Goal: Transaction & Acquisition: Purchase product/service

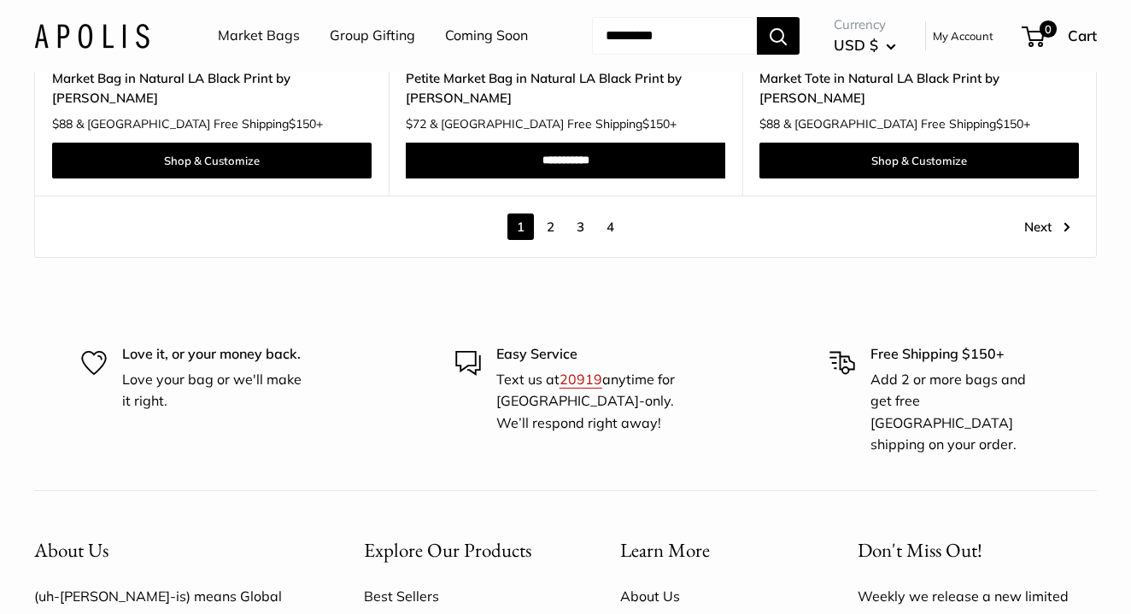
scroll to position [9246, 0]
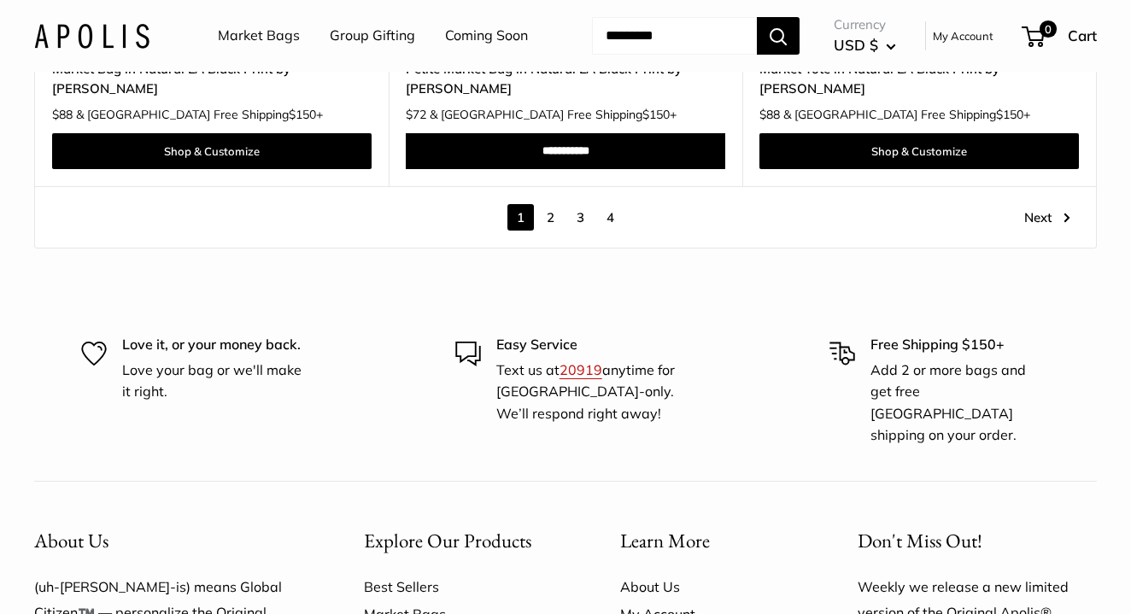
click at [555, 225] on link "2" at bounding box center [550, 217] width 26 height 26
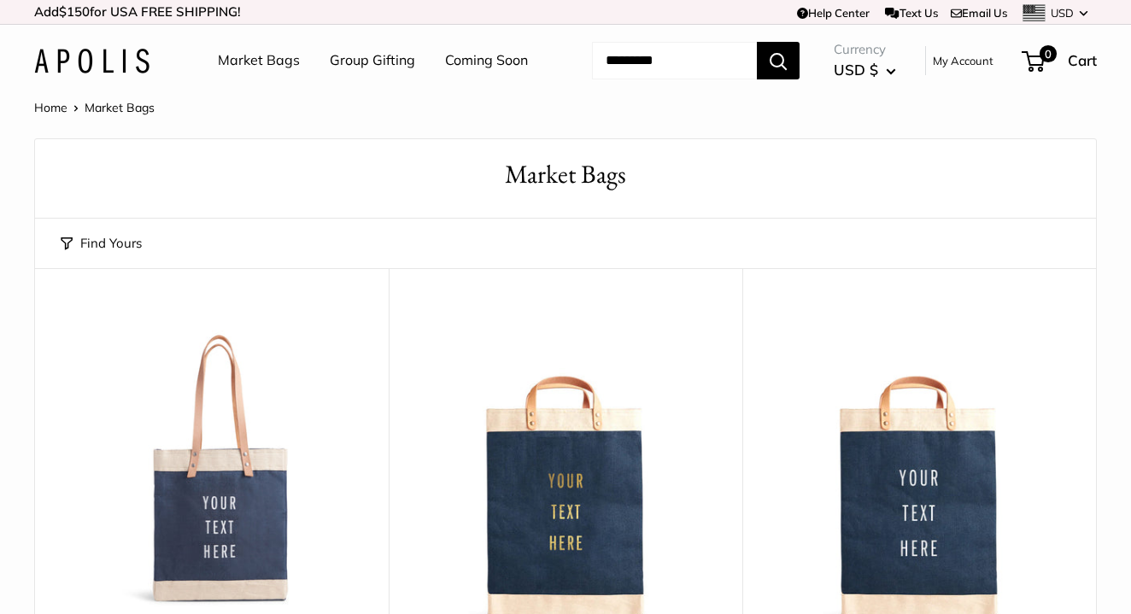
click at [94, 255] on button "Find Yours" at bounding box center [101, 243] width 81 height 24
click at [103, 255] on button "Find Yours" at bounding box center [101, 243] width 81 height 24
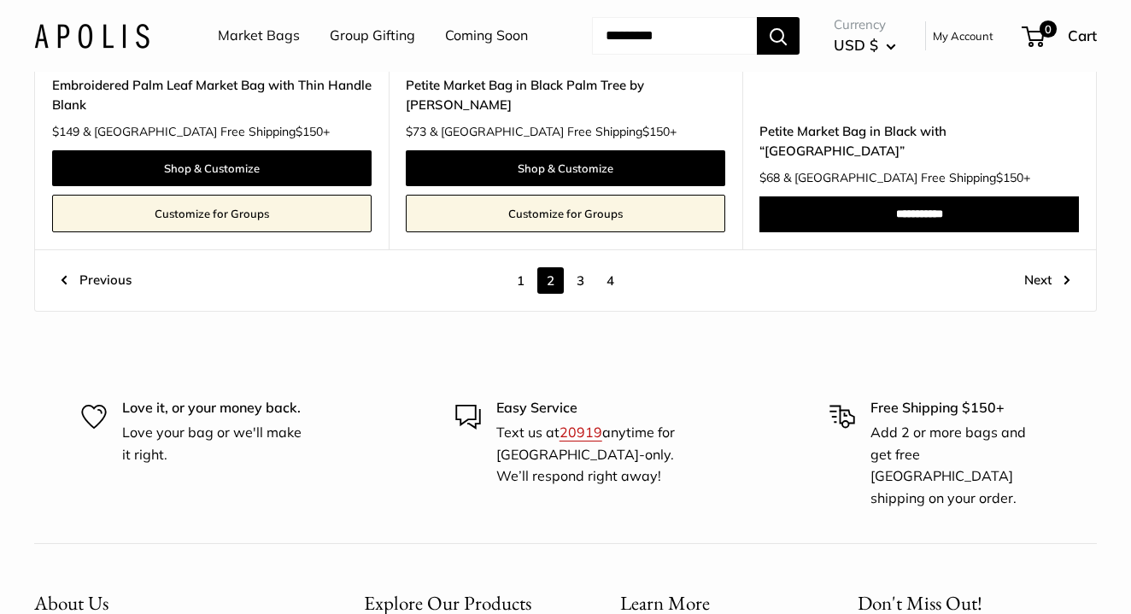
scroll to position [8855, 0]
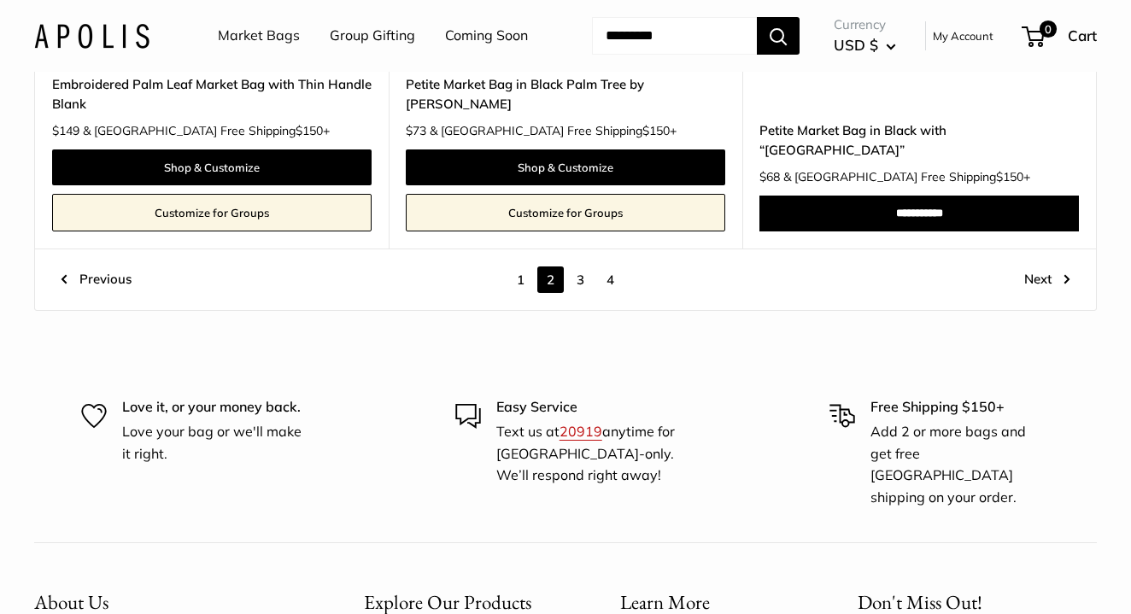
click at [580, 293] on link "3" at bounding box center [580, 279] width 26 height 26
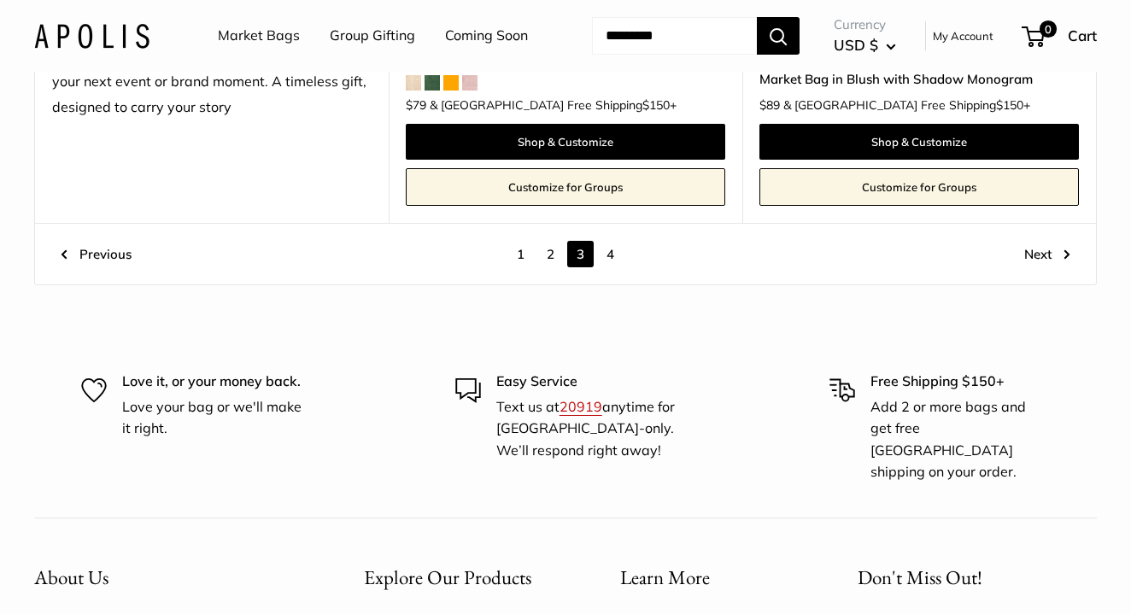
scroll to position [9017, 0]
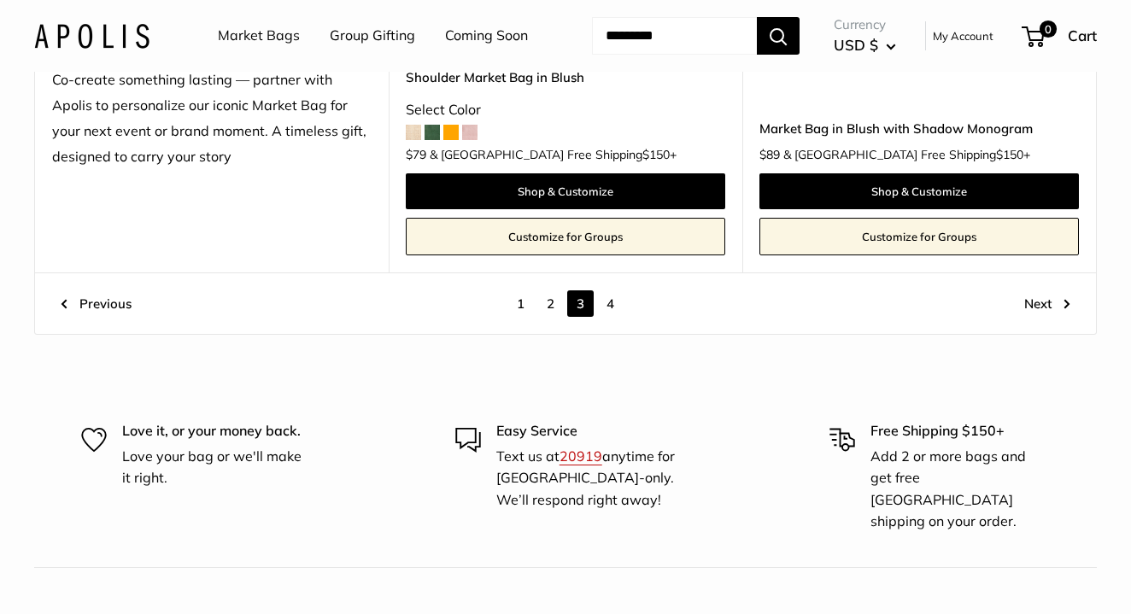
click at [609, 294] on link "4" at bounding box center [610, 303] width 26 height 26
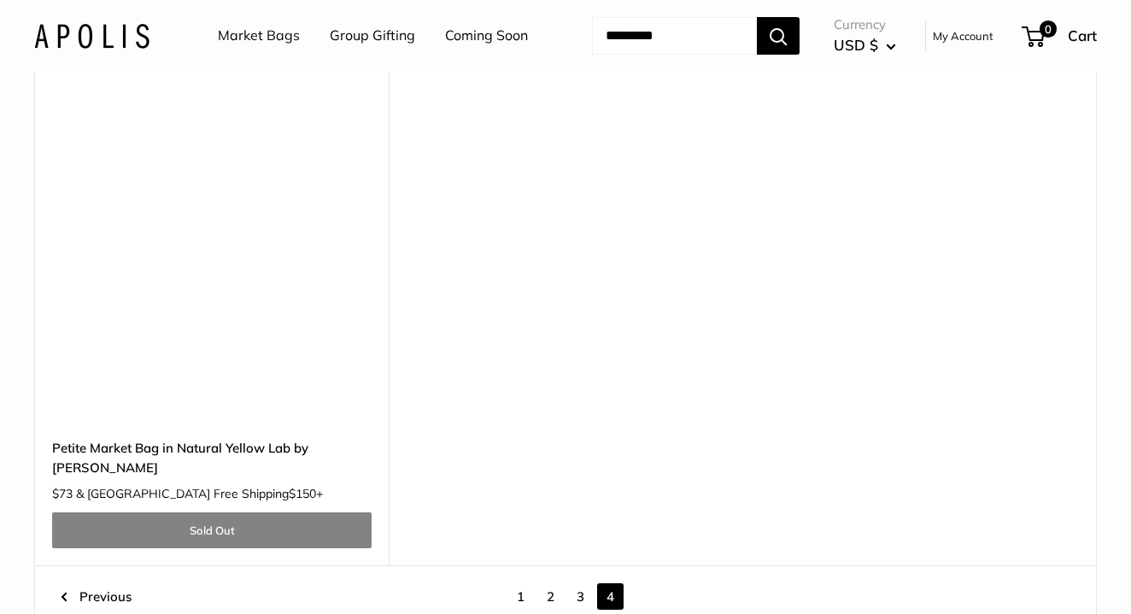
scroll to position [7536, 0]
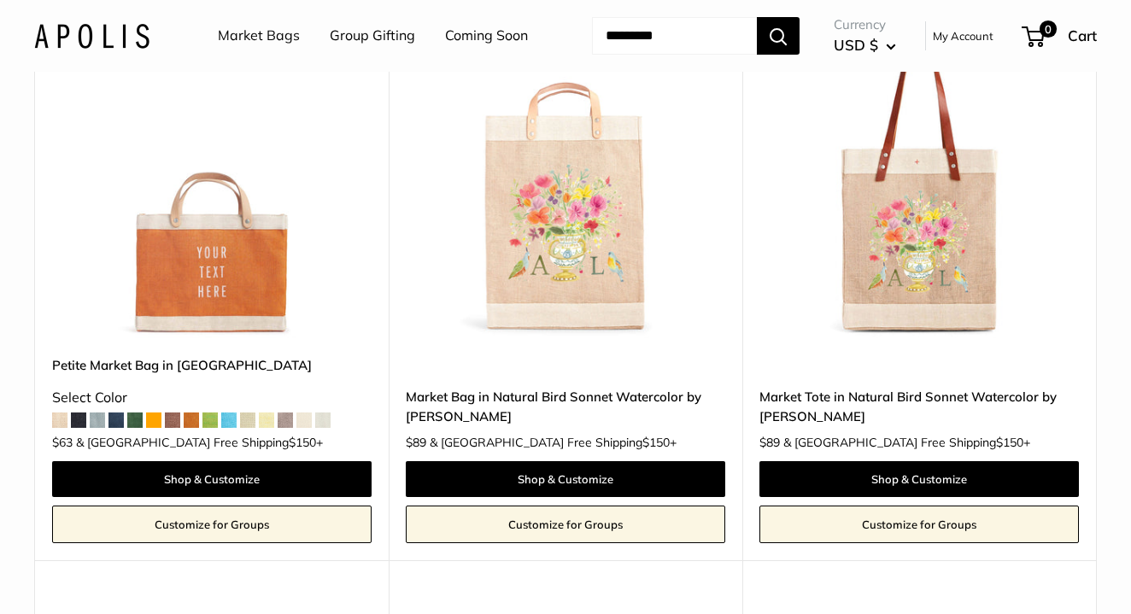
scroll to position [4656, 0]
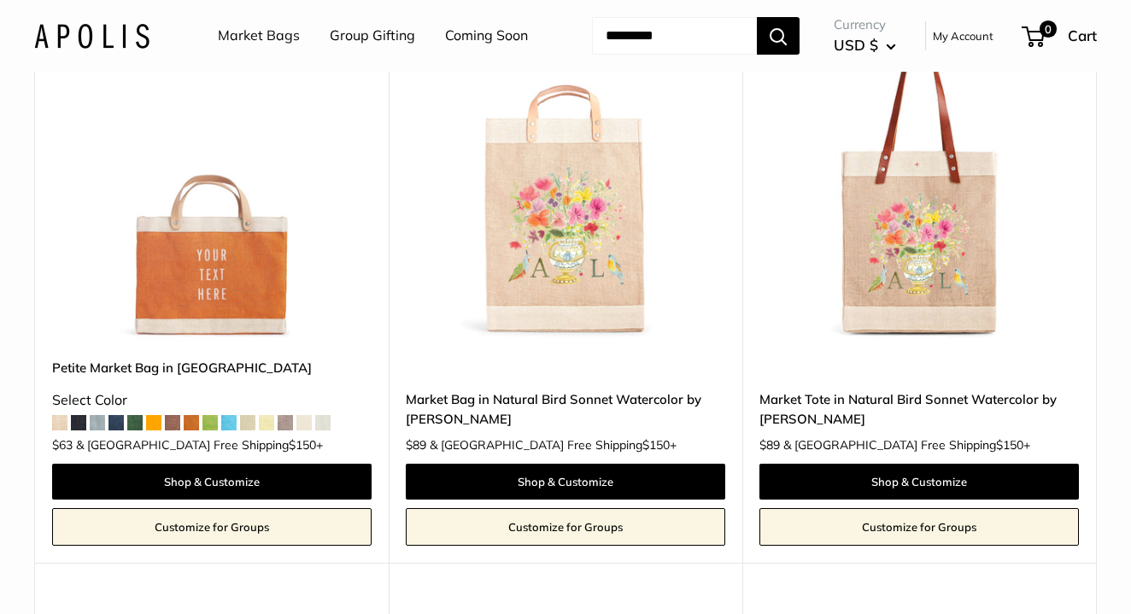
click at [0, 0] on img at bounding box center [0, 0] width 0 height 0
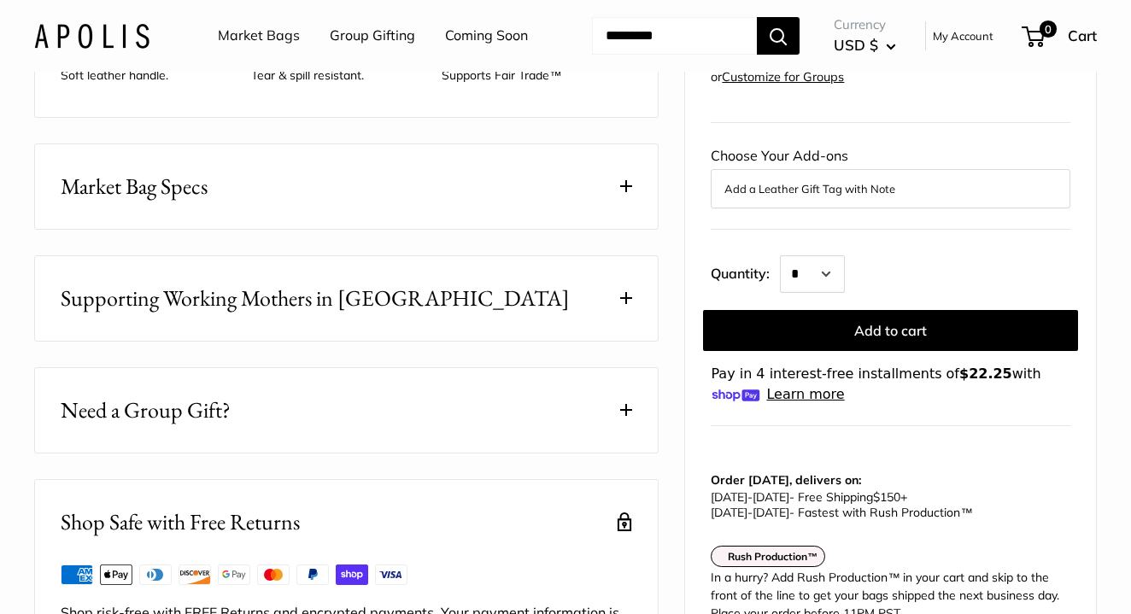
scroll to position [853, 0]
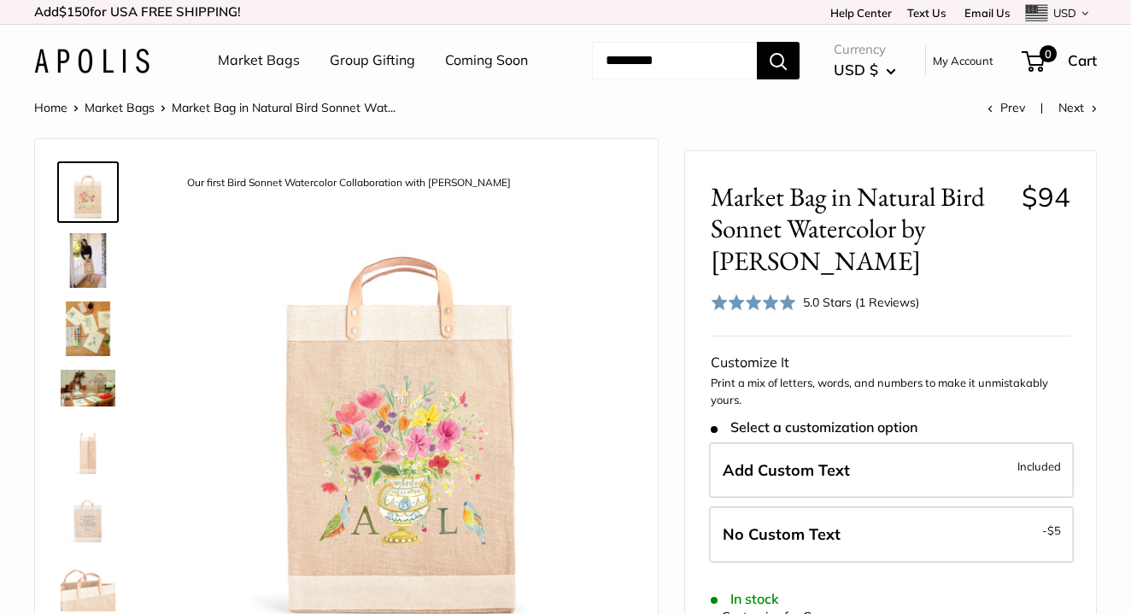
click at [662, 119] on div "Home Market Bags Market Bag in Natural Bird Sonnet Wat... Prev Next" at bounding box center [565, 108] width 1063 height 22
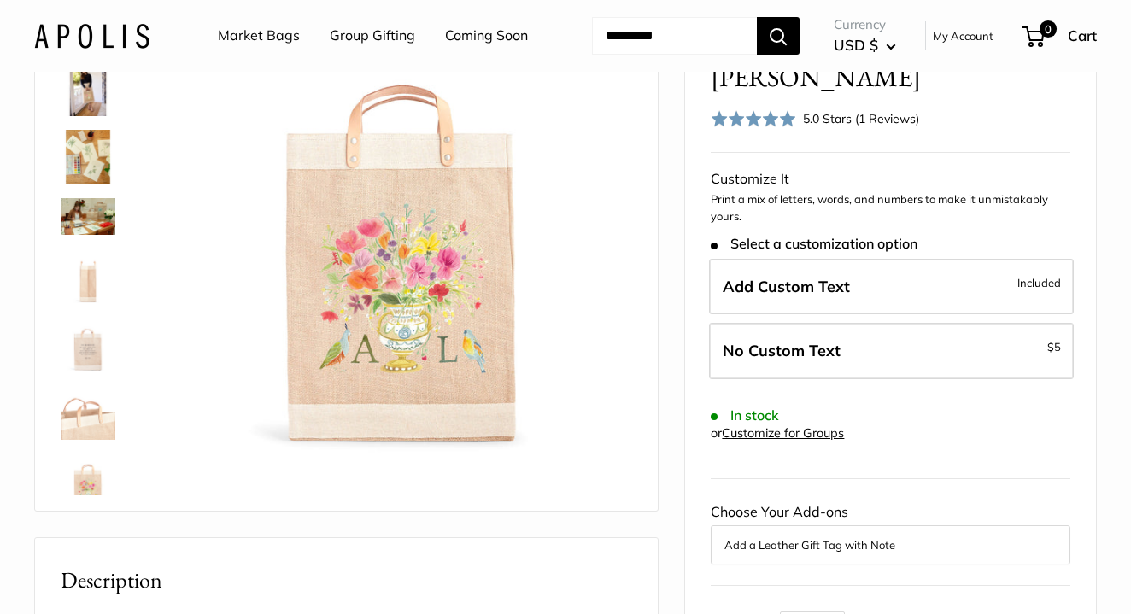
scroll to position [173, 0]
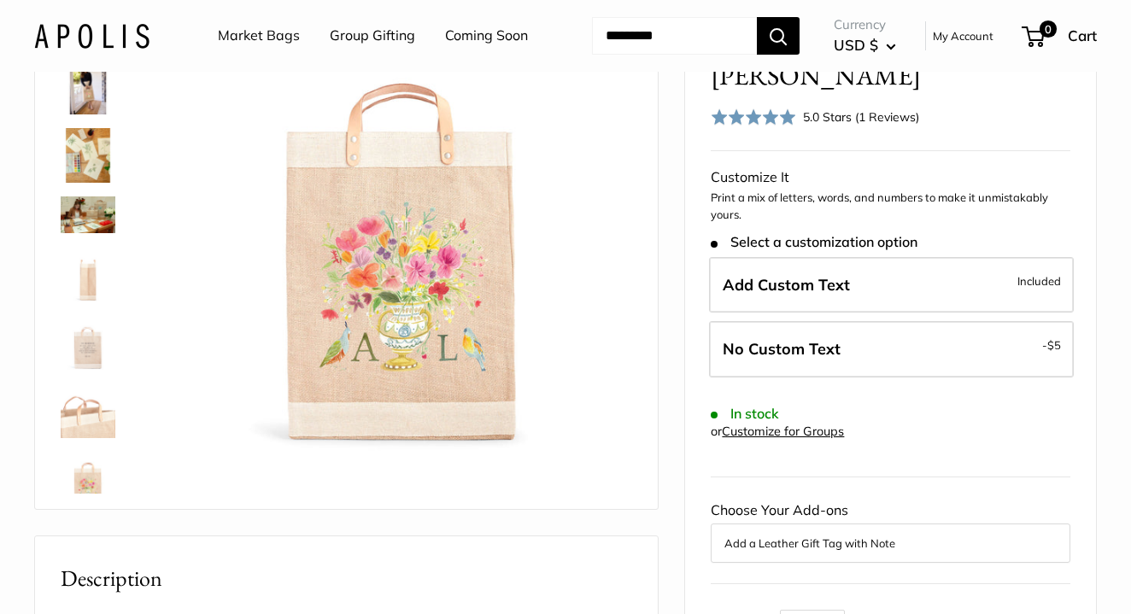
click at [653, 304] on div "Our first Bird Sonnet Watercolor Collaboration with Amy Logsdon Effortless styl…" at bounding box center [346, 237] width 623 height 543
